Goal: Task Accomplishment & Management: Use online tool/utility

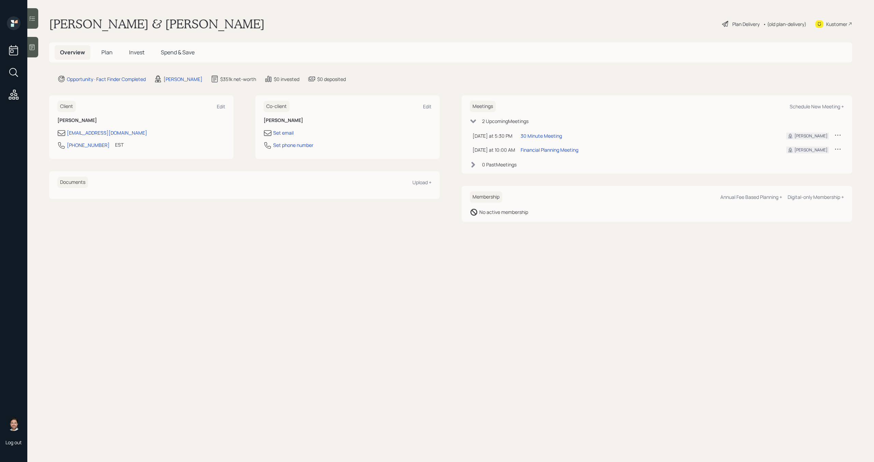
click at [104, 55] on span "Plan" at bounding box center [106, 52] width 11 height 8
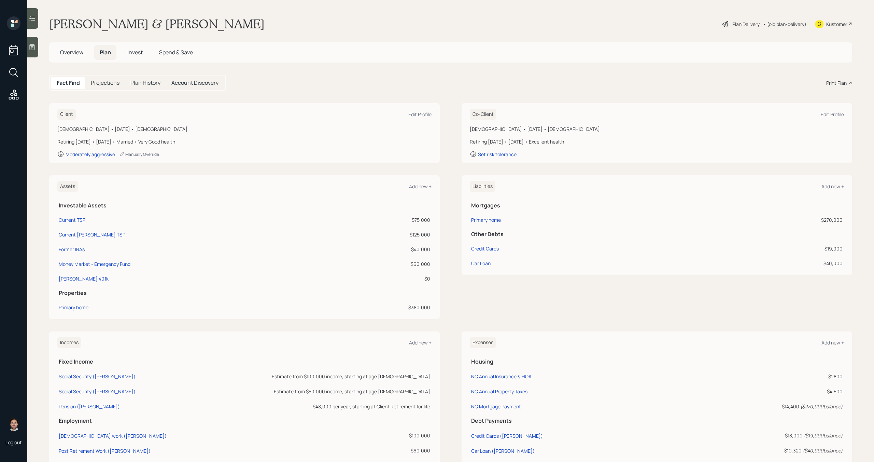
click at [838, 81] on div "Print Plan" at bounding box center [836, 82] width 20 height 7
